Goal: Task Accomplishment & Management: Manage account settings

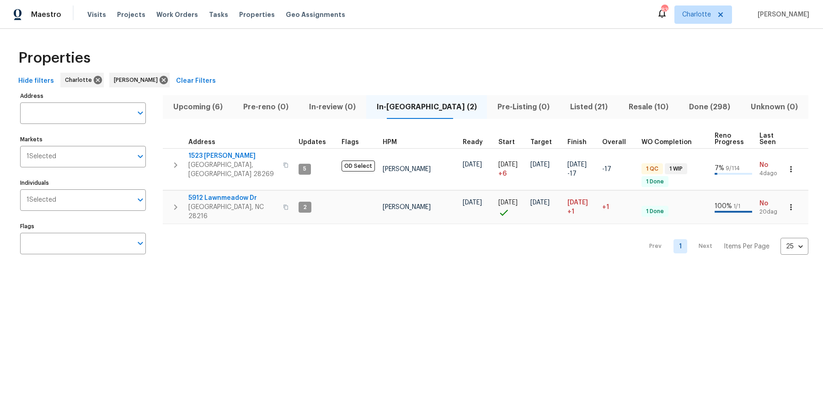
click at [197, 111] on span "Upcoming (6)" at bounding box center [197, 107] width 59 height 13
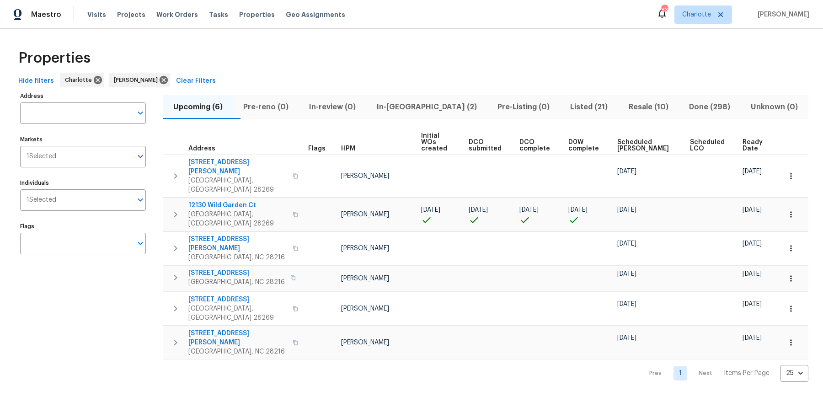
click at [746, 139] on span "Ready Date" at bounding box center [753, 145] width 23 height 13
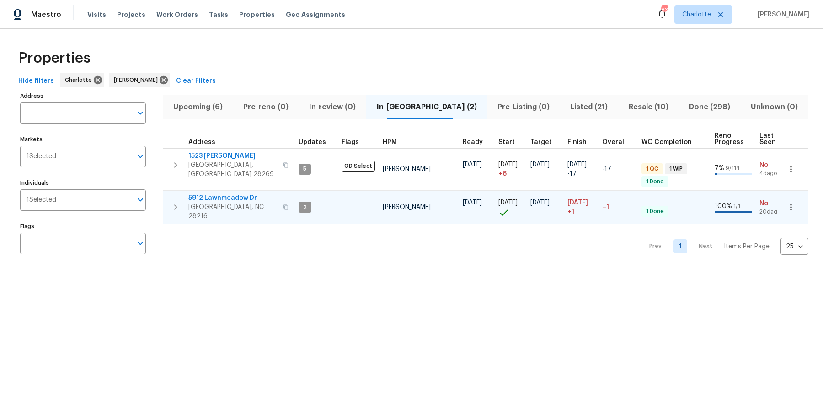
click at [233, 193] on span "5912 Lawnmeadow Dr" at bounding box center [232, 197] width 89 height 9
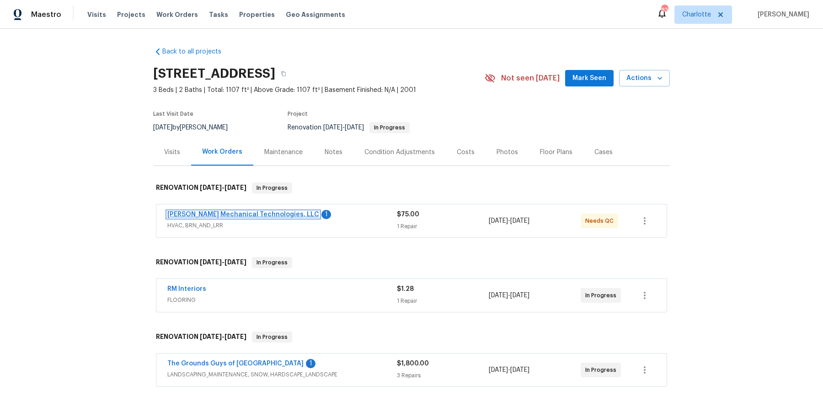
click at [247, 215] on link "Johnson's Mechanical Technologies, LLC" at bounding box center [243, 214] width 152 height 6
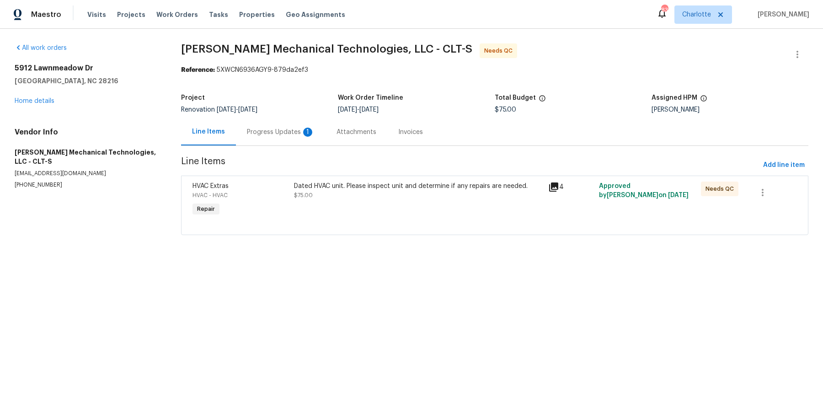
click at [280, 134] on div "Progress Updates 1" at bounding box center [281, 132] width 68 height 9
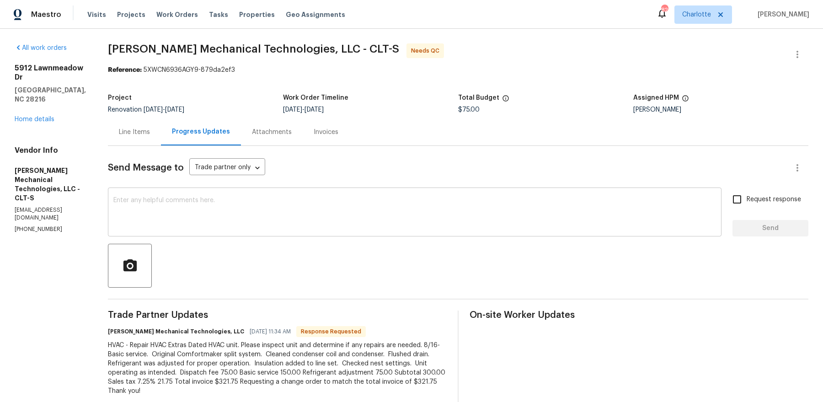
scroll to position [19, 0]
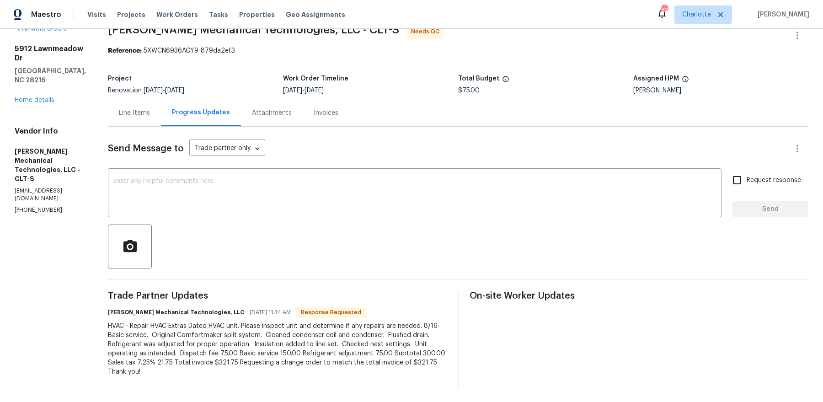
click at [232, 336] on div "HVAC - Repair HVAC Extras Dated HVAC unit. Please inspect unit and determine if…" at bounding box center [277, 348] width 339 height 55
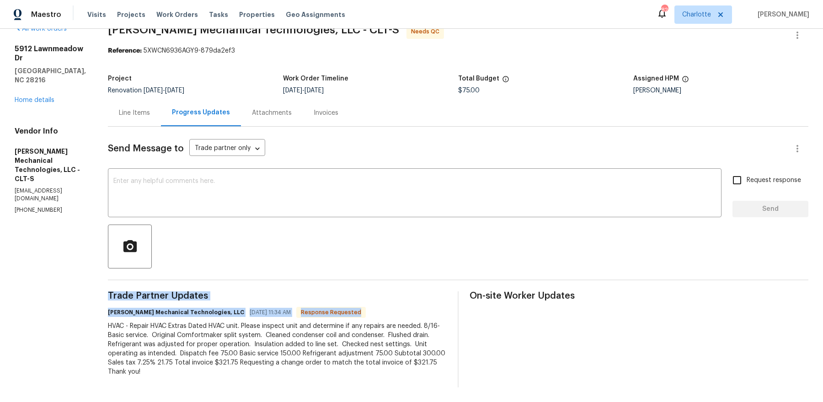
click at [232, 336] on div "HVAC - Repair HVAC Extras Dated HVAC unit. Please inspect unit and determine if…" at bounding box center [277, 348] width 339 height 55
copy div "Trade Partner Updates Johnson's Mechanical Technologies, LLC 08/16/2025 11:34 A…"
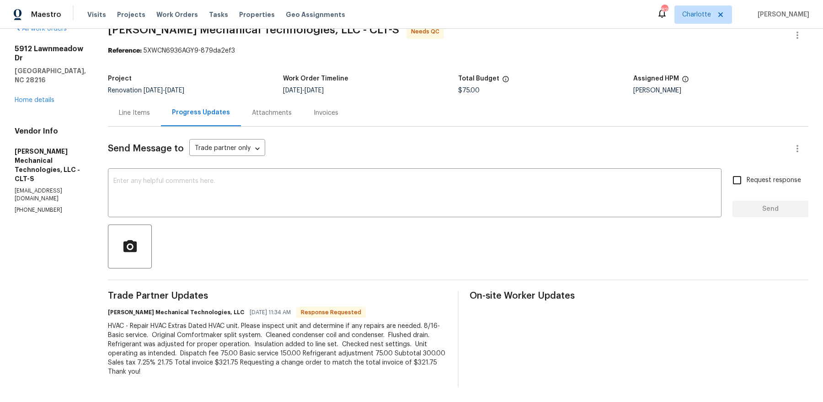
click at [154, 103] on div "Line Items" at bounding box center [134, 112] width 53 height 27
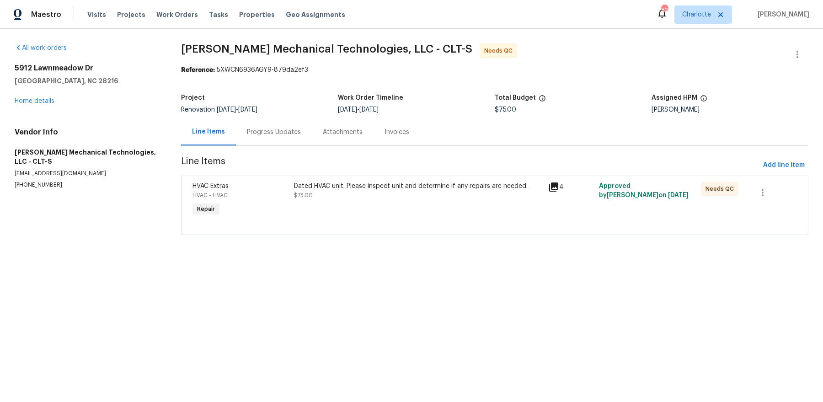
click at [455, 192] on div "Dated HVAC unit. Please inspect unit and determine if any repairs are needed. $…" at bounding box center [418, 191] width 249 height 18
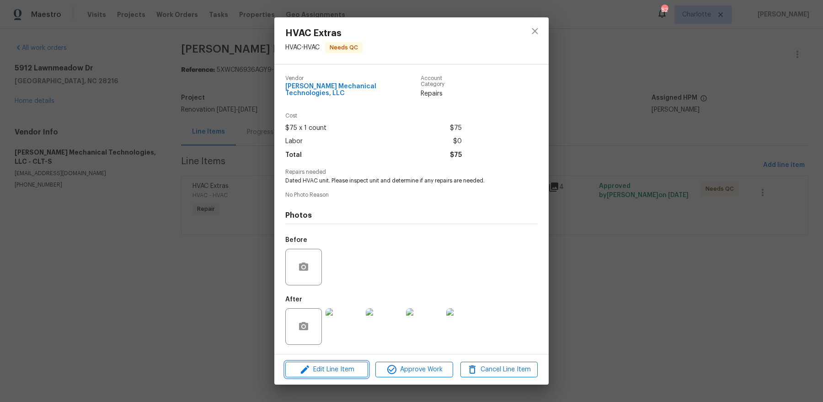
click at [333, 367] on span "Edit Line Item" at bounding box center [326, 369] width 77 height 11
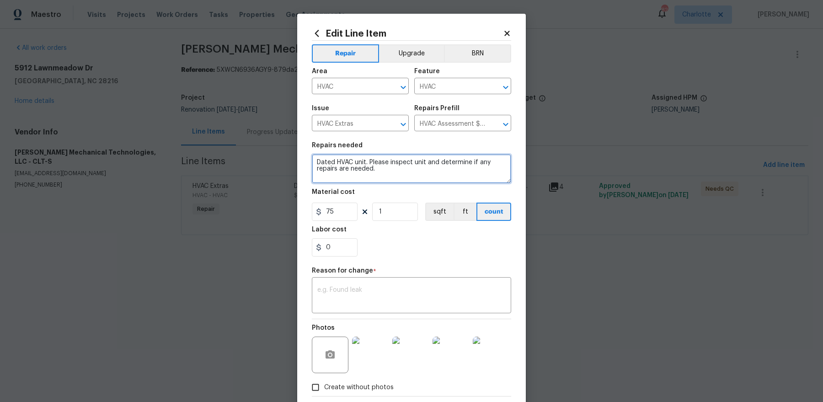
click at [367, 159] on textarea "Dated HVAC unit. Please inspect unit and determine if any repairs are needed." at bounding box center [411, 168] width 199 height 29
paste textarea "HVAC - Repair HVAC Extras Dated HVAC unit. Please inspect unit and determine if…"
type textarea "HVAC - Repair HVAC Extras Dated HVAC unit. Please inspect unit and determine if…"
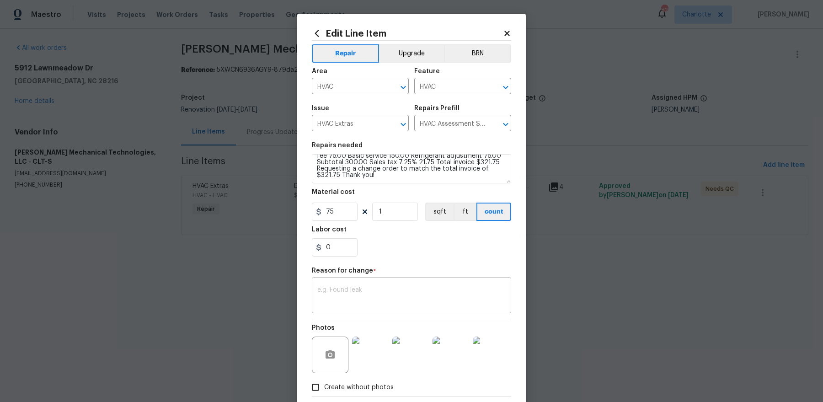
click at [356, 296] on textarea at bounding box center [411, 296] width 188 height 19
paste textarea "HVAC - Repair HVAC Extras Dated HVAC unit. Please inspect unit and determine if…"
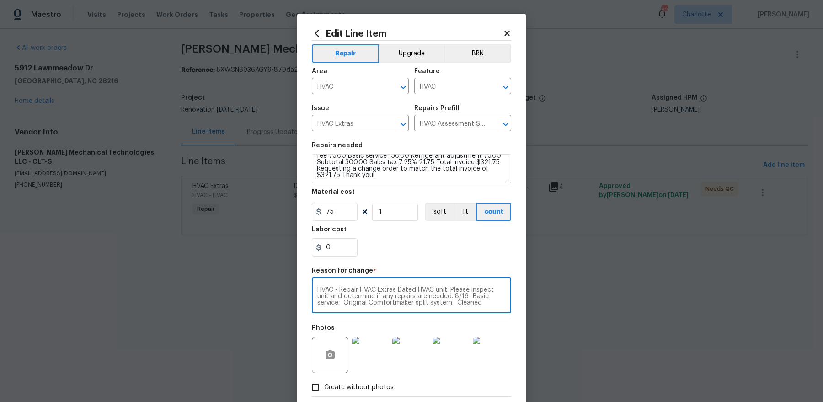
scroll to position [51, 0]
type textarea "HVAC - Repair HVAC Extras Dated HVAC unit. Please inspect unit and determine if…"
click at [330, 175] on textarea "HVAC - Repair HVAC Extras Dated HVAC unit. Please inspect unit and determine if…" at bounding box center [411, 168] width 199 height 29
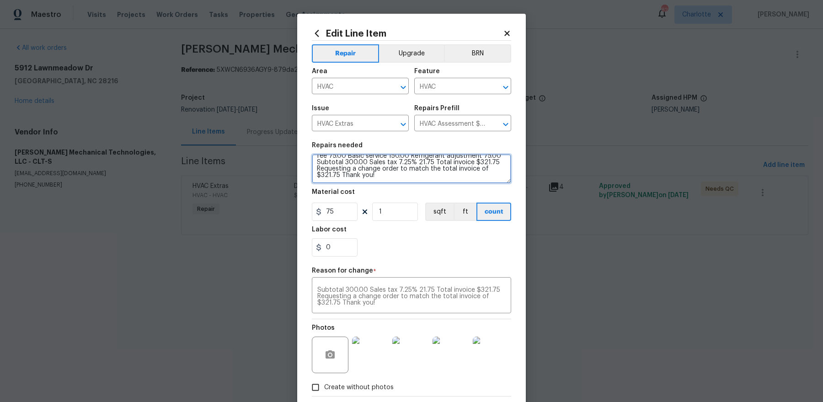
click at [330, 175] on textarea "HVAC - Repair HVAC Extras Dated HVAC unit. Please inspect unit and determine if…" at bounding box center [411, 168] width 199 height 29
click at [329, 214] on input "75" at bounding box center [335, 212] width 46 height 18
paste input "321.75"
paste input "321.7"
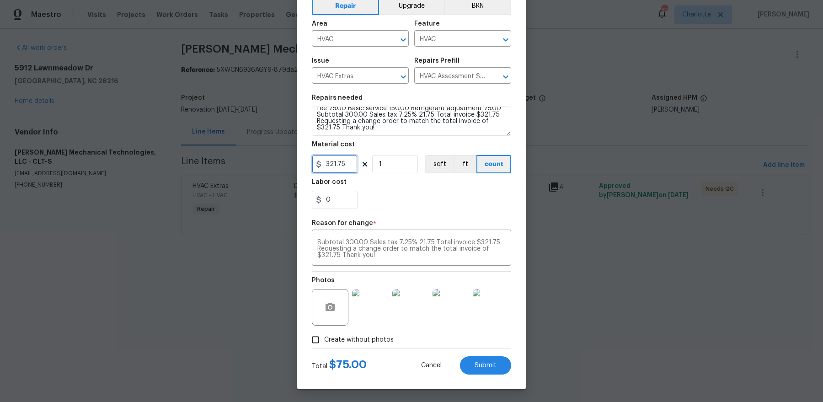
type input "321.75"
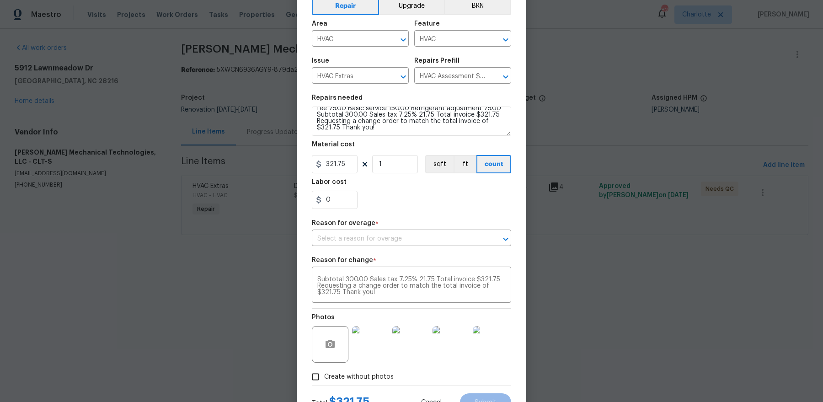
click at [491, 360] on form "Repair Upgrade BRN Area HVAC ​ Feature HVAC ​ Issue HVAC Extras ​ Repairs Prefi…" at bounding box center [411, 202] width 199 height 418
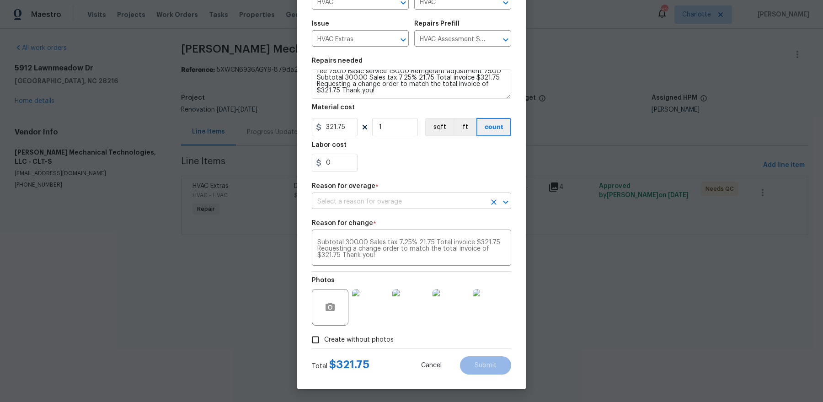
scroll to position [0, 0]
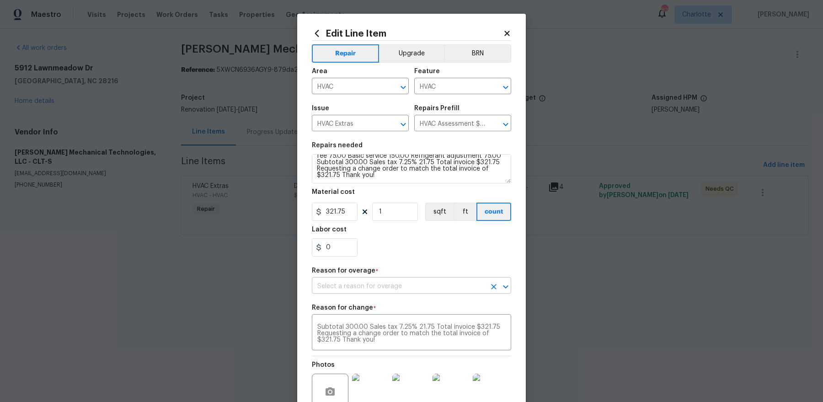
click at [378, 285] on input "text" at bounding box center [399, 286] width 174 height 14
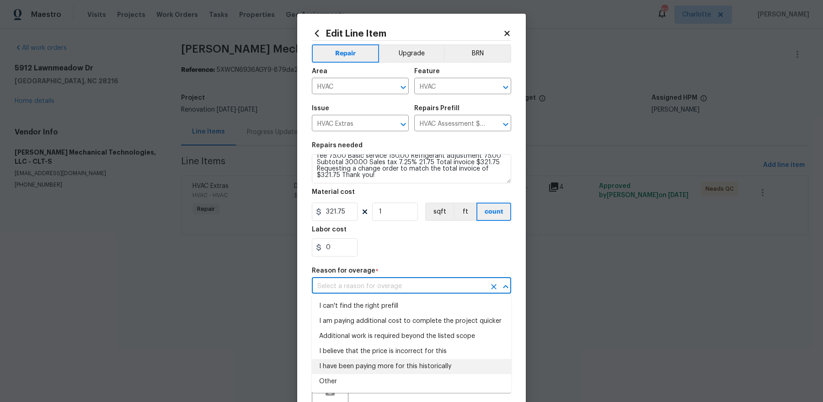
click at [368, 363] on li "I have been paying more for this historically" at bounding box center [411, 366] width 199 height 15
type input "I have been paying more for this historically"
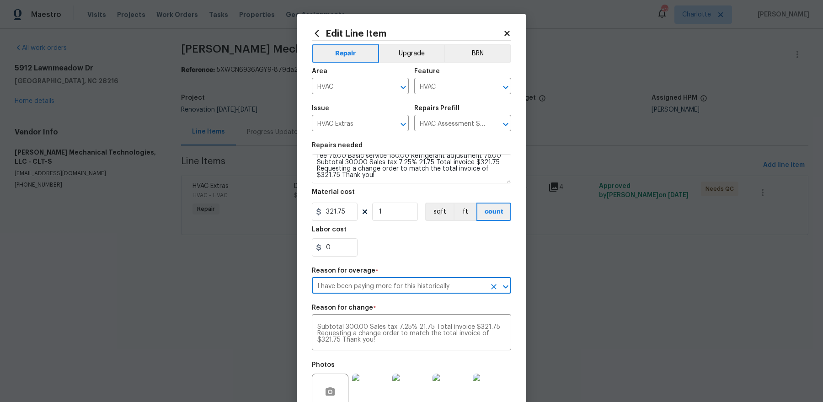
scroll to position [85, 0]
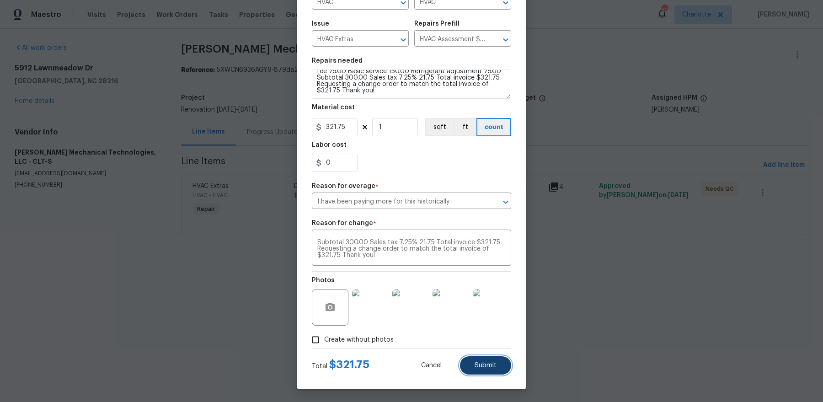
click at [489, 364] on span "Submit" at bounding box center [486, 365] width 22 height 7
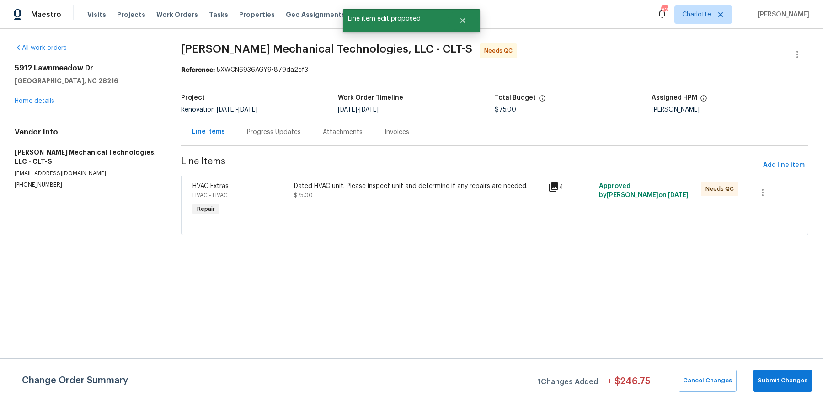
scroll to position [0, 0]
click at [803, 383] on span "Submit Changes" at bounding box center [783, 380] width 50 height 11
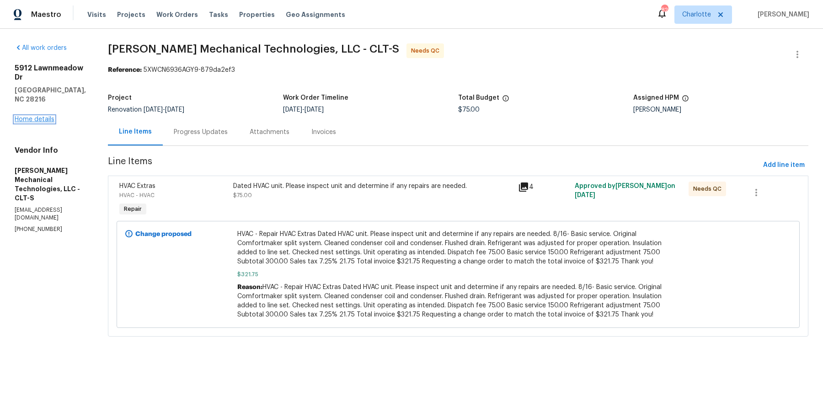
click at [29, 116] on link "Home details" at bounding box center [35, 119] width 40 height 6
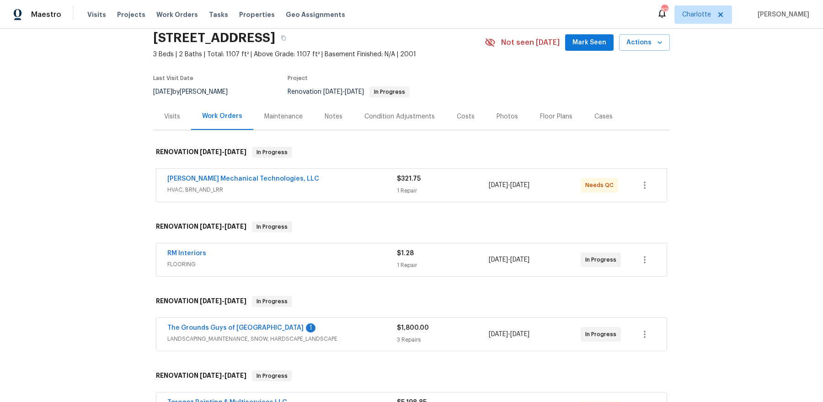
scroll to position [63, 0]
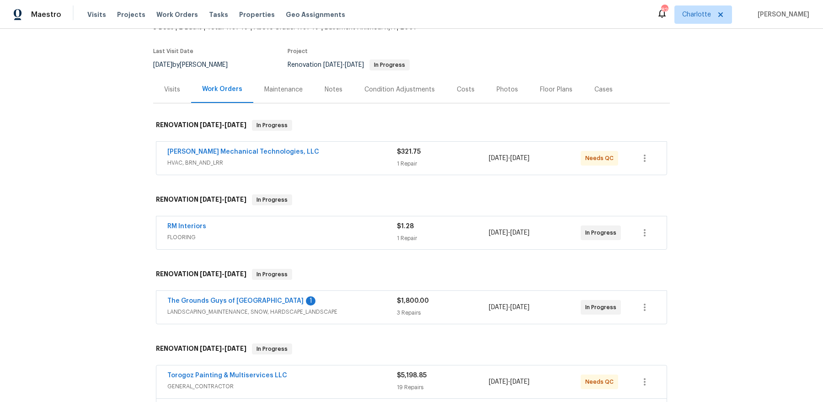
click at [182, 218] on div "RM Interiors FLOORING $1.28 1 Repair 8/11/2025 - 8/20/2025 In Progress" at bounding box center [411, 232] width 510 height 33
click at [177, 226] on link "RM Interiors" at bounding box center [186, 226] width 39 height 6
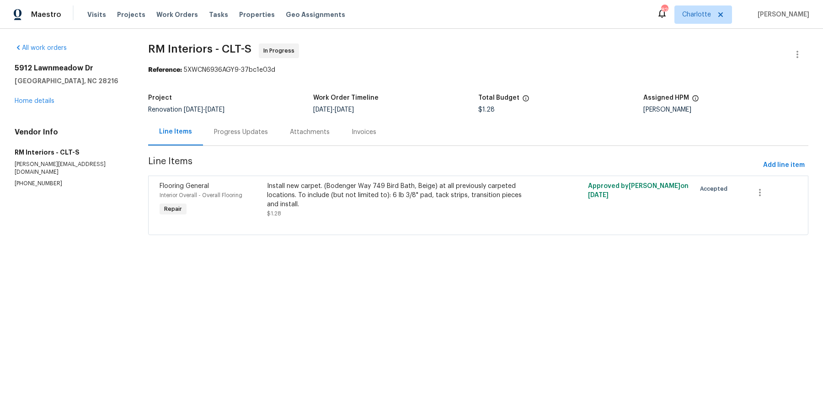
click at [251, 130] on div "Progress Updates" at bounding box center [241, 132] width 54 height 9
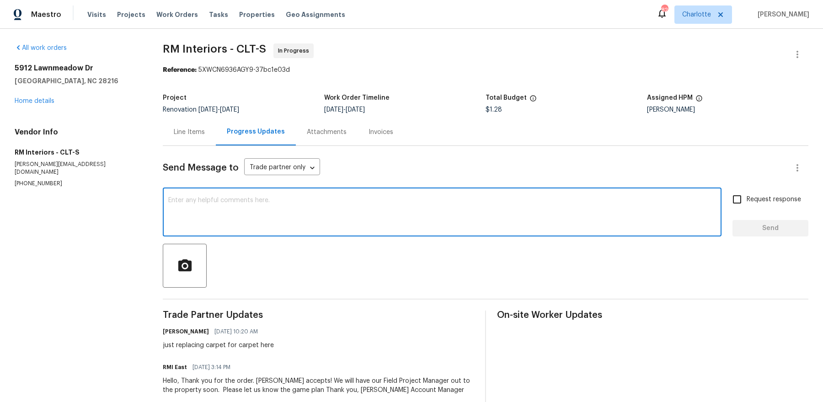
click at [256, 211] on textarea at bounding box center [442, 213] width 548 height 32
click at [198, 202] on textarea "please scnedule for" at bounding box center [442, 213] width 548 height 32
drag, startPoint x: 265, startPoint y: 202, endPoint x: 292, endPoint y: 170, distance: 41.5
click at [265, 202] on textarea "please schedule for" at bounding box center [442, 213] width 548 height 32
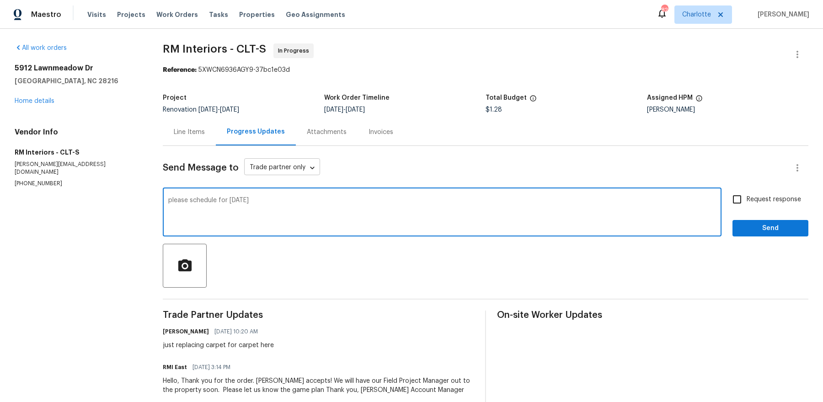
type textarea "please schedule for tomorrow"
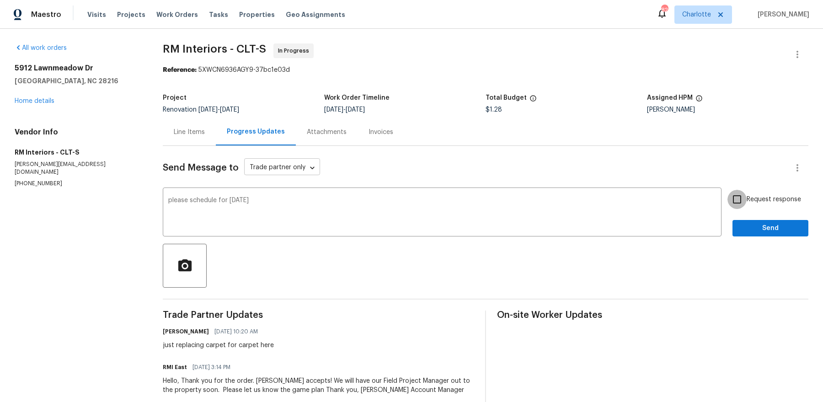
click at [727, 190] on input "Request response" at bounding box center [736, 199] width 19 height 19
checkbox input "true"
click at [732, 220] on button "Send" at bounding box center [770, 228] width 76 height 17
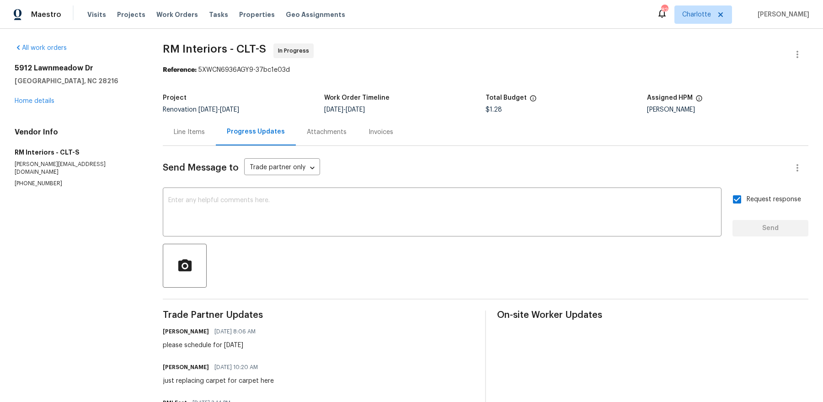
click at [203, 134] on div "Line Items" at bounding box center [189, 132] width 31 height 9
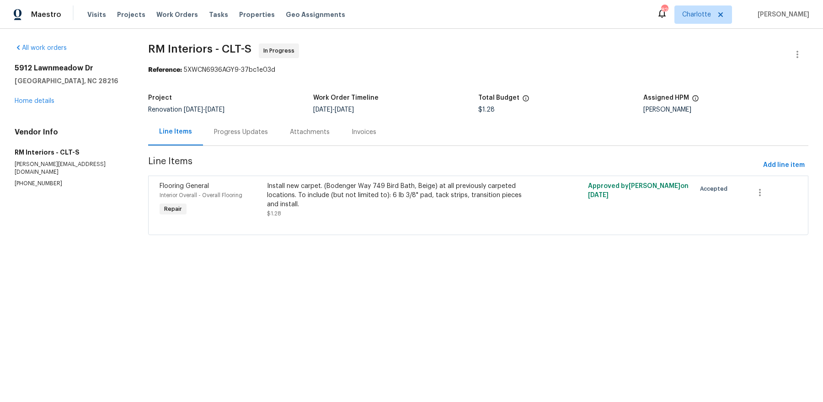
click at [277, 189] on div "Install new carpet. (Bodenger Way 749 Bird Bath, Beige) at all previously carpe…" at bounding box center [398, 195] width 262 height 27
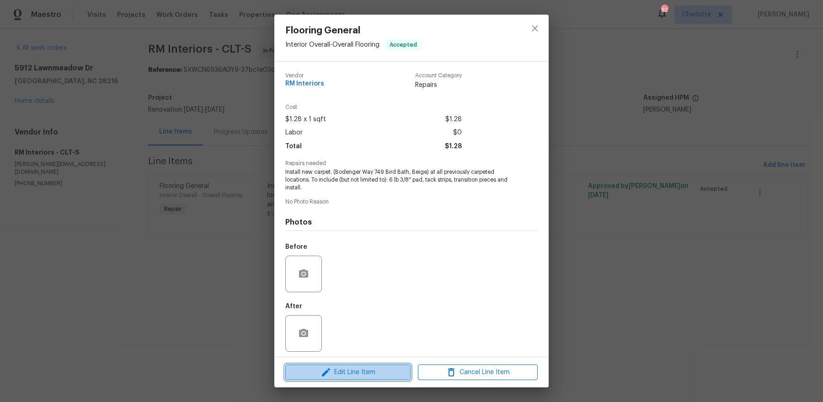
click at [317, 371] on span "Edit Line Item" at bounding box center [348, 372] width 120 height 11
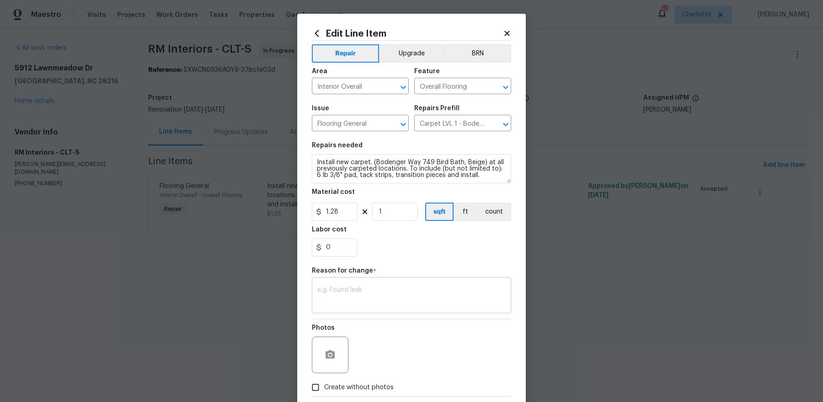
click at [352, 285] on div "x ​" at bounding box center [411, 296] width 199 height 34
paste textarea "$975.07"
type textarea "$975.07"
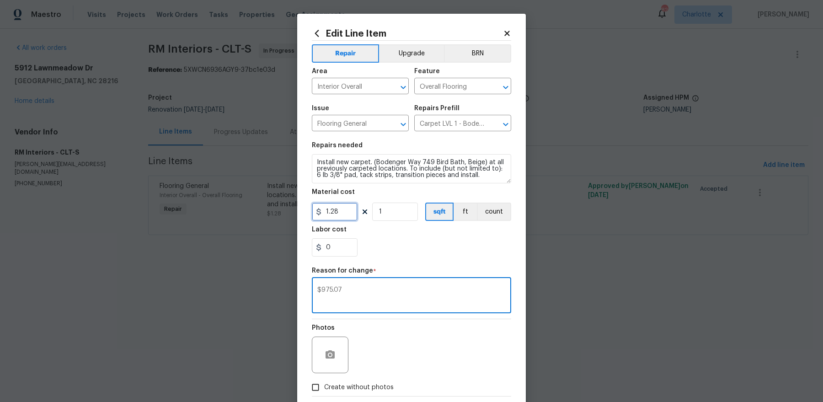
click at [332, 215] on input "1.28" at bounding box center [335, 212] width 46 height 18
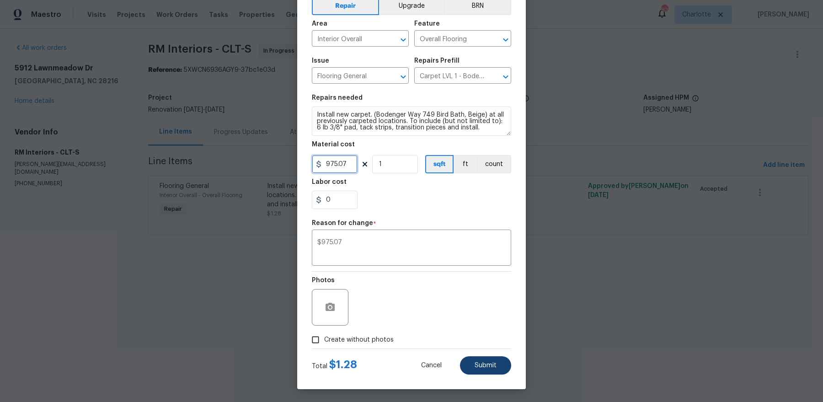
type input "975.07"
click at [481, 357] on button "Submit" at bounding box center [485, 365] width 51 height 18
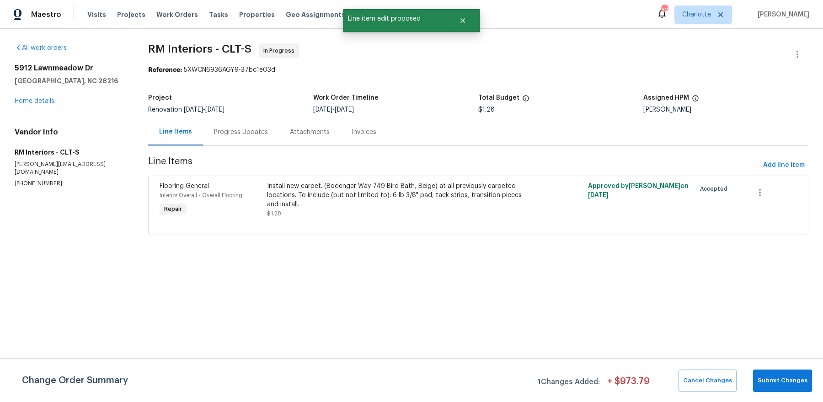
scroll to position [0, 0]
click at [795, 377] on span "Submit Changes" at bounding box center [783, 380] width 50 height 11
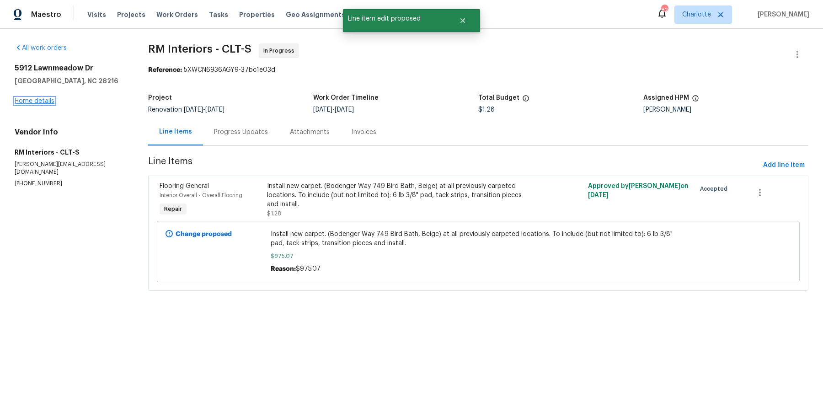
click at [29, 100] on link "Home details" at bounding box center [35, 101] width 40 height 6
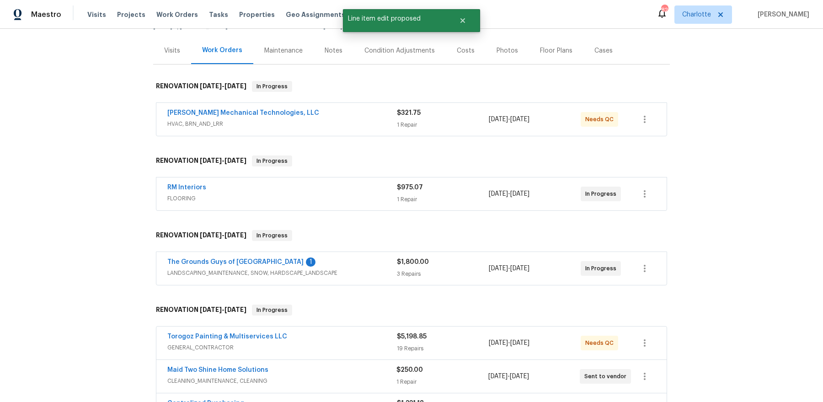
scroll to position [160, 0]
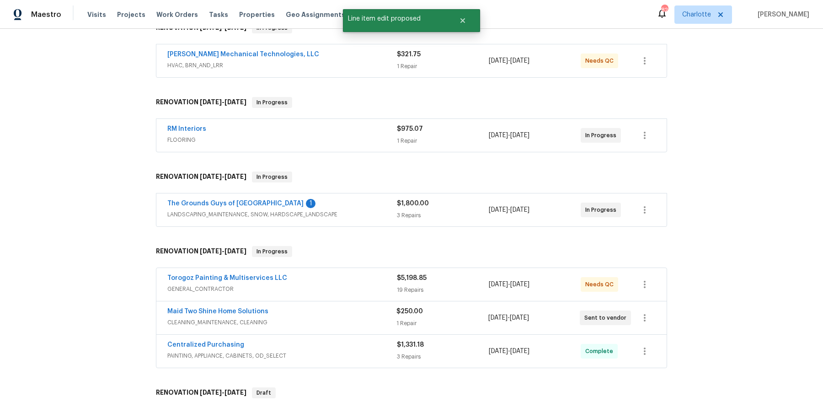
click at [231, 199] on span "The Grounds Guys of Huntersville" at bounding box center [235, 203] width 136 height 9
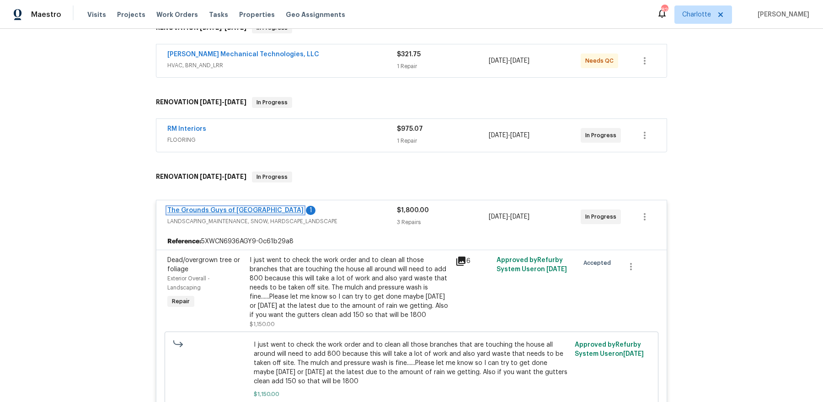
click at [206, 211] on link "The Grounds Guys of Huntersville" at bounding box center [235, 210] width 136 height 6
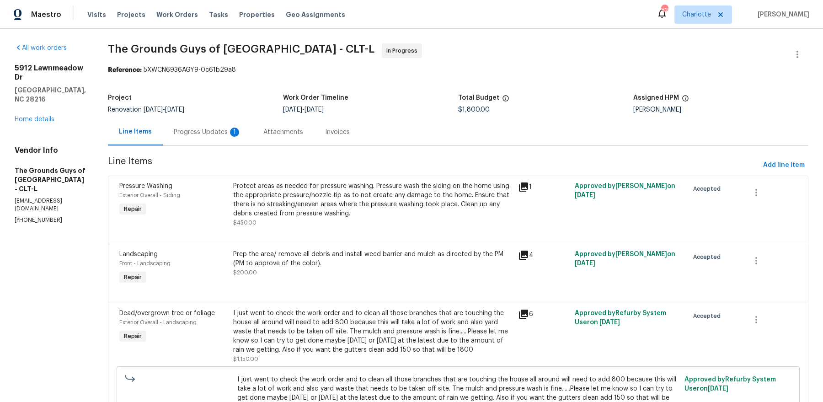
click at [226, 141] on div "Progress Updates 1" at bounding box center [208, 131] width 90 height 27
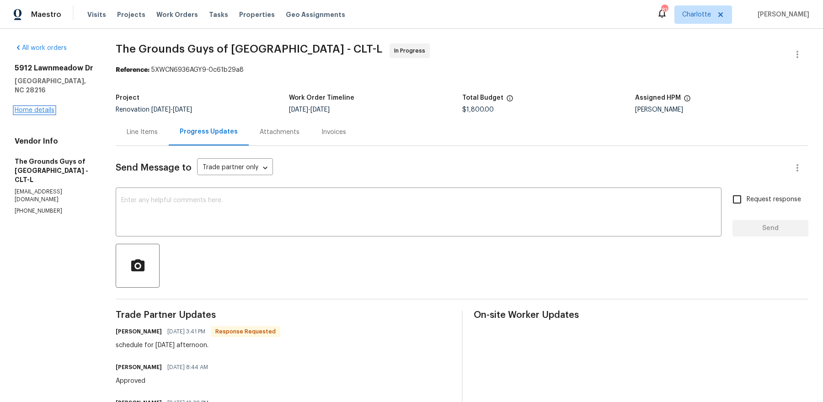
click at [29, 107] on link "Home details" at bounding box center [35, 110] width 40 height 6
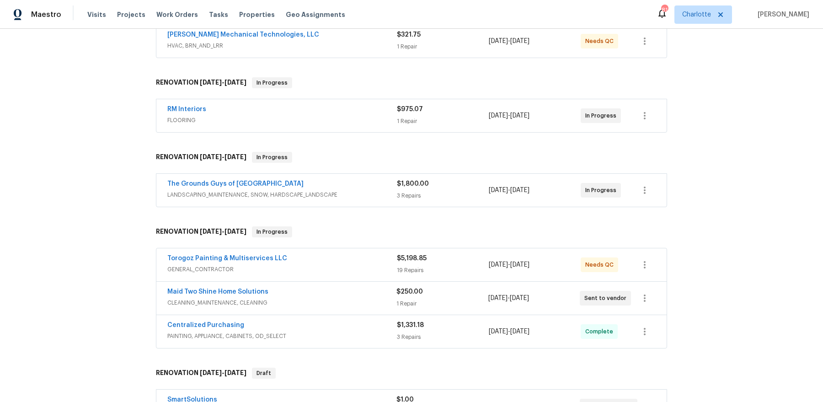
scroll to position [243, 0]
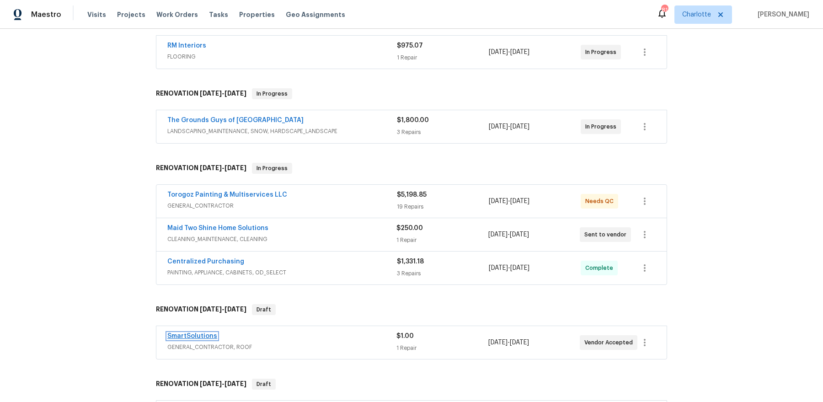
click at [183, 333] on link "SmartSolutions" at bounding box center [192, 336] width 50 height 6
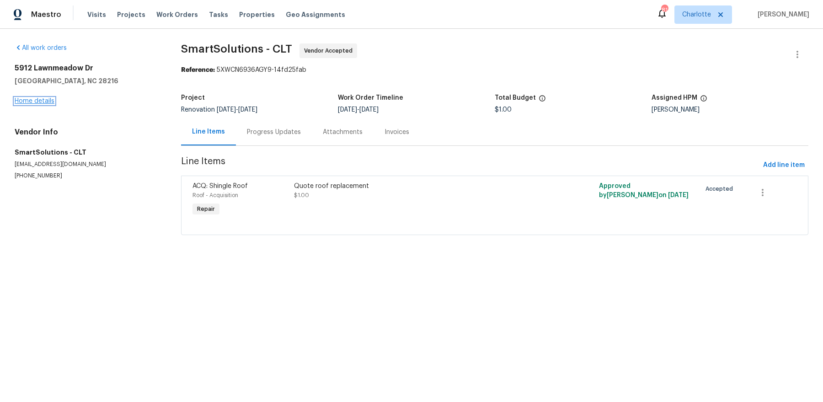
click at [40, 98] on link "Home details" at bounding box center [35, 101] width 40 height 6
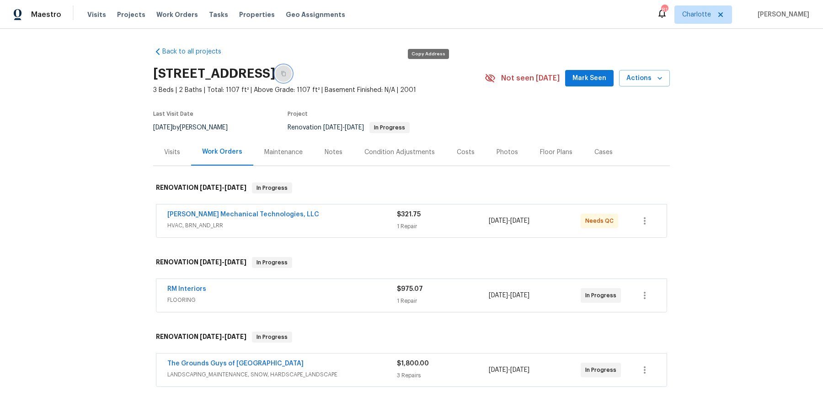
click at [286, 71] on icon "button" at bounding box center [283, 73] width 5 height 5
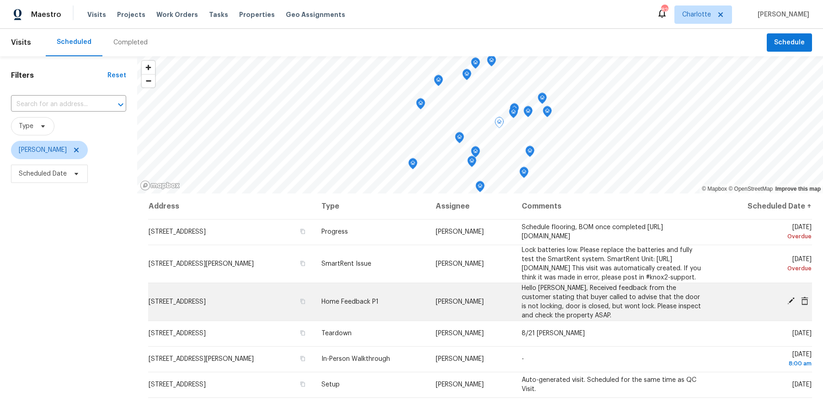
scroll to position [31, 0]
